Goal: Information Seeking & Learning: Learn about a topic

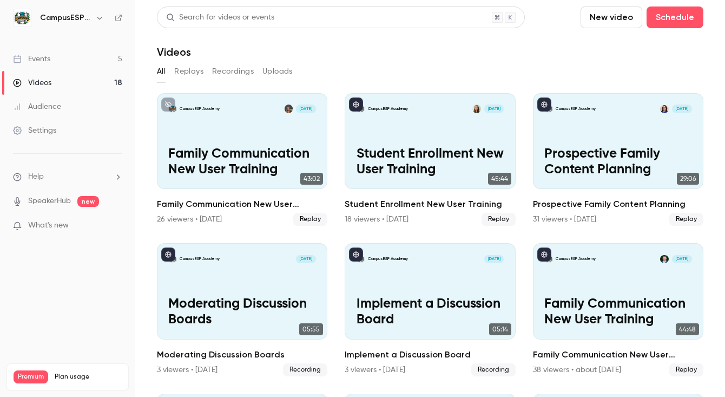
click at [54, 109] on div "Audience" at bounding box center [37, 106] width 48 height 11
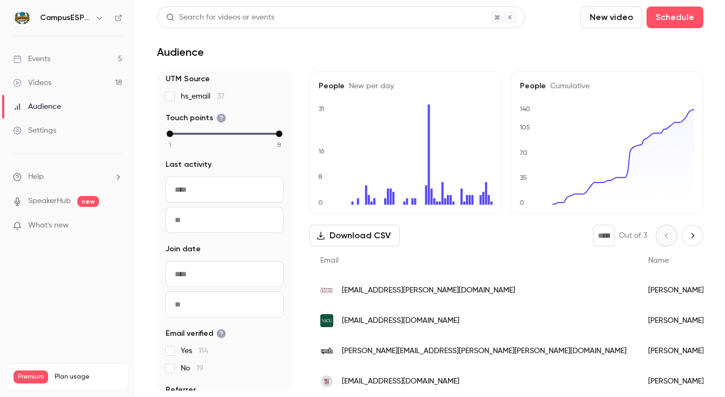
scroll to position [93, 0]
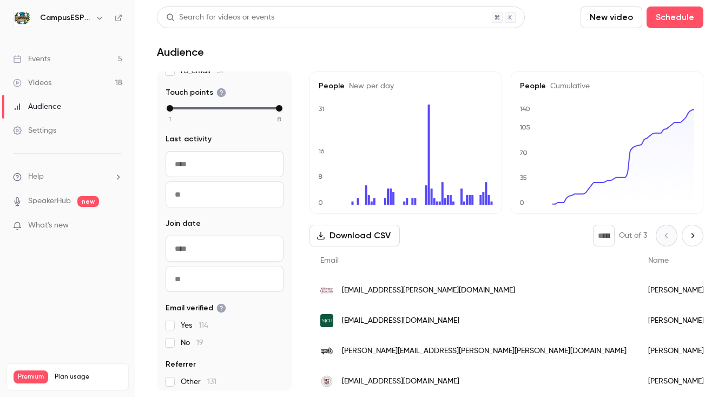
click at [40, 57] on div "Events" at bounding box center [31, 59] width 37 height 11
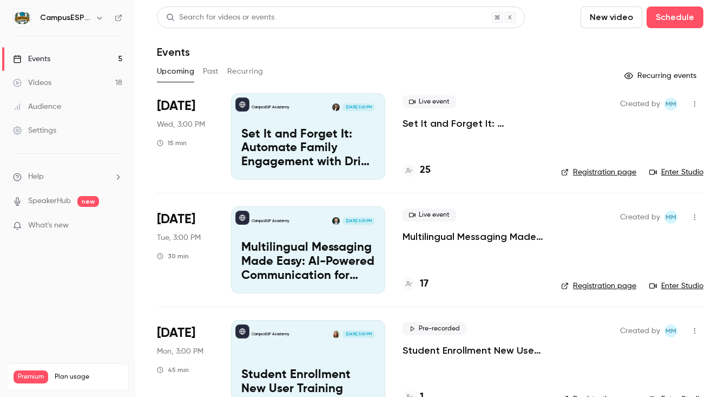
click at [210, 72] on button "Past" at bounding box center [211, 71] width 16 height 17
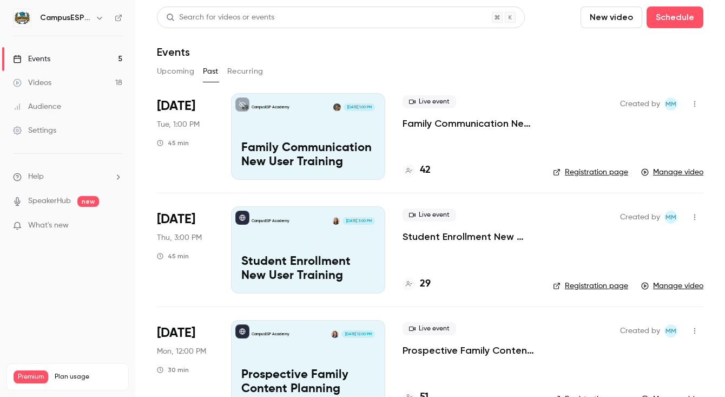
click at [309, 126] on div "CampusESP Academy [DATE] 1:00 PM Family Communication New User Training" at bounding box center [308, 136] width 154 height 87
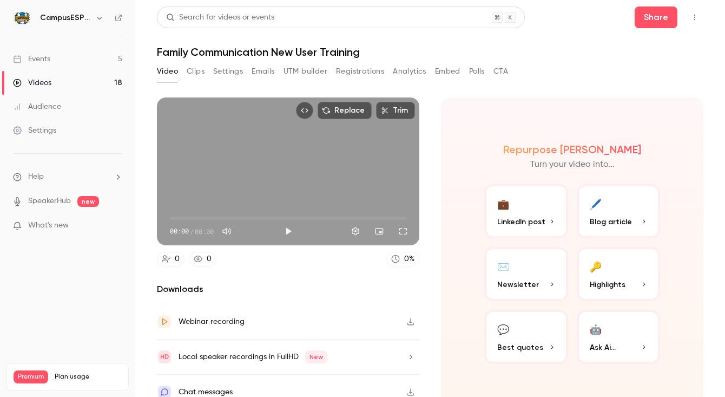
click at [51, 61] on link "Events 5" at bounding box center [67, 59] width 135 height 24
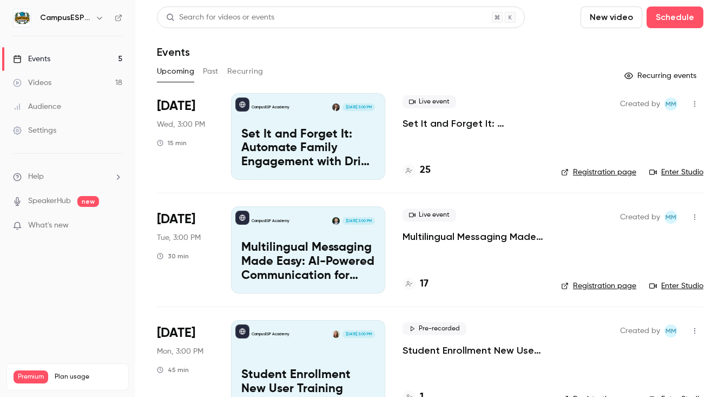
click at [207, 70] on button "Past" at bounding box center [211, 71] width 16 height 17
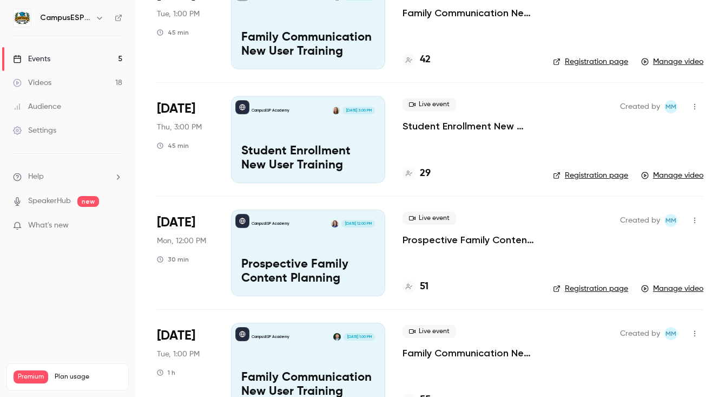
scroll to position [113, 0]
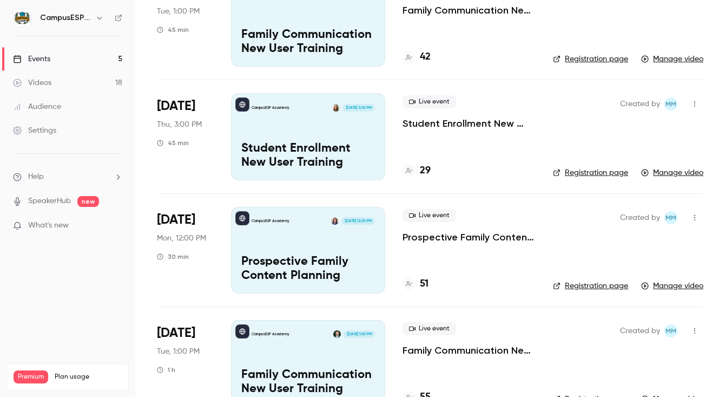
click at [301, 242] on div "CampusESP Academy [DATE] 12:00 PM Prospective Family Content Planning" at bounding box center [308, 250] width 154 height 87
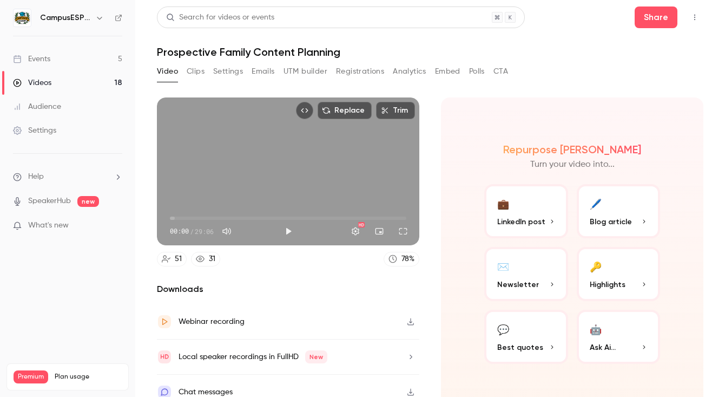
click at [416, 67] on button "Analytics" at bounding box center [410, 71] width 34 height 17
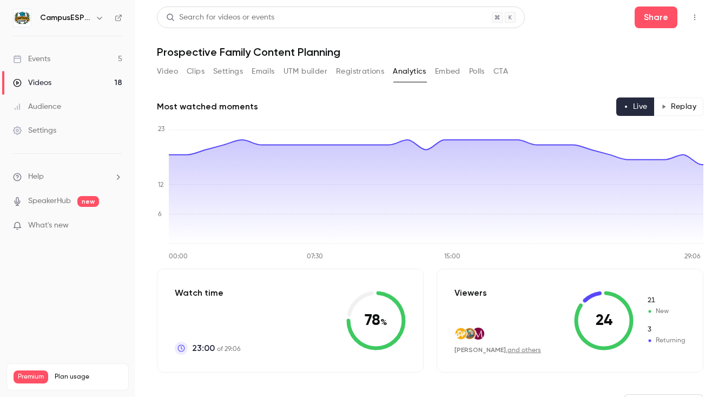
click at [47, 60] on div "Events" at bounding box center [31, 59] width 37 height 11
